Goal: Information Seeking & Learning: Learn about a topic

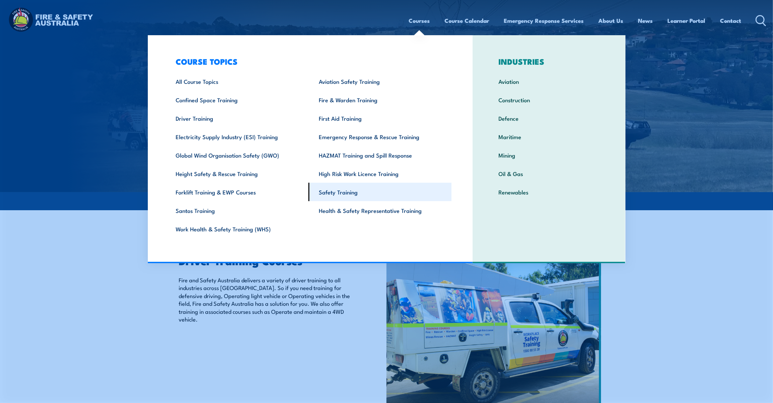
click at [319, 188] on link "Safety Training" at bounding box center [379, 192] width 143 height 18
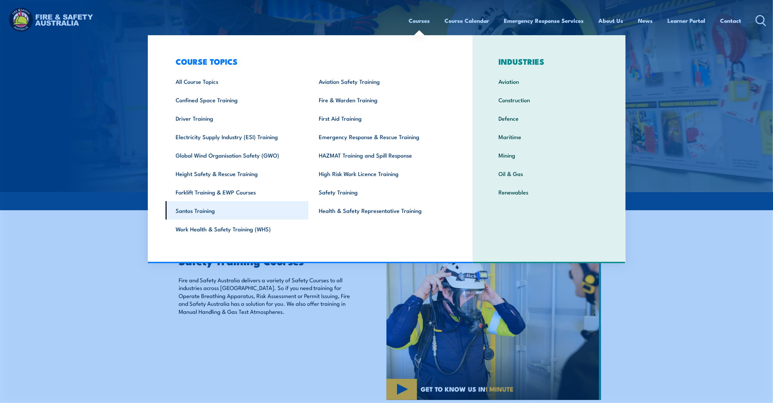
click at [208, 216] on link "Santos Training" at bounding box center [237, 210] width 143 height 18
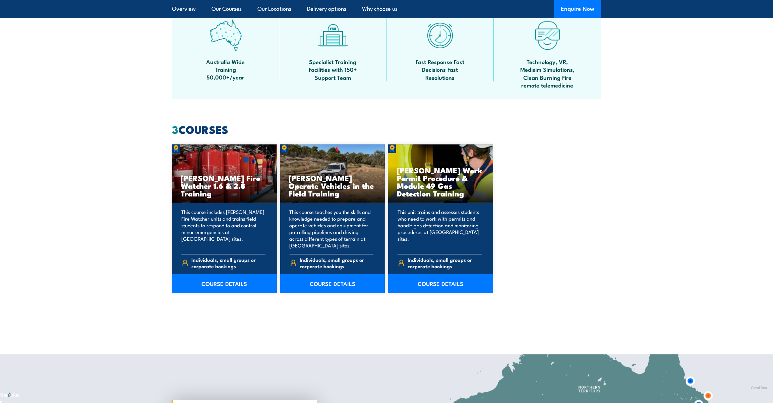
scroll to position [426, 0]
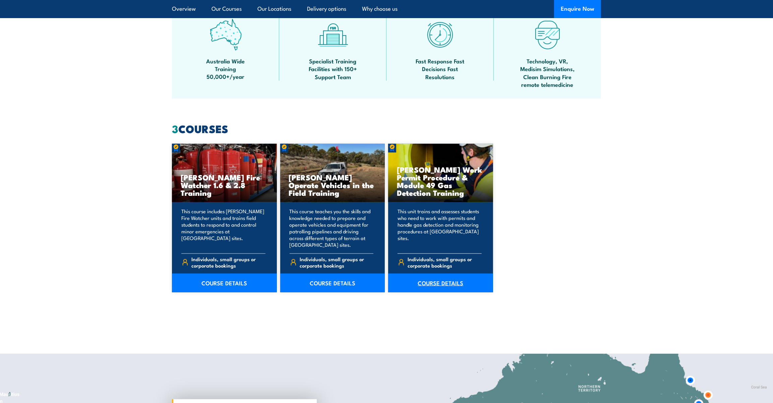
click at [430, 285] on link "COURSE DETAILS" at bounding box center [440, 283] width 105 height 19
